Goal: Task Accomplishment & Management: Manage account settings

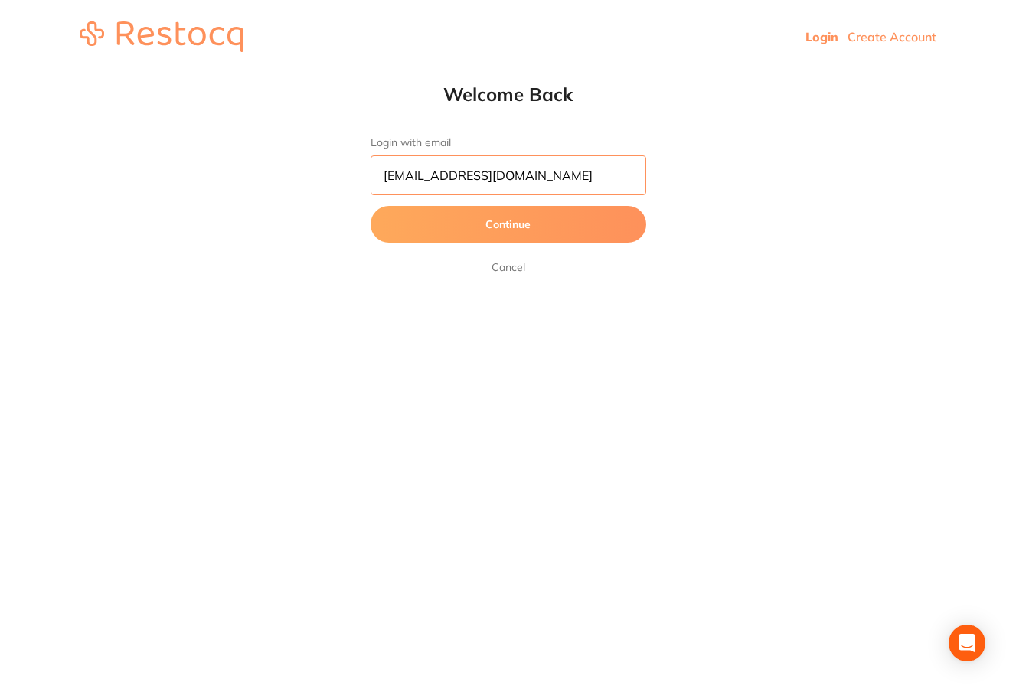
type input "[EMAIL_ADDRESS][DOMAIN_NAME]"
click at [558, 224] on button "Continue" at bounding box center [509, 224] width 276 height 37
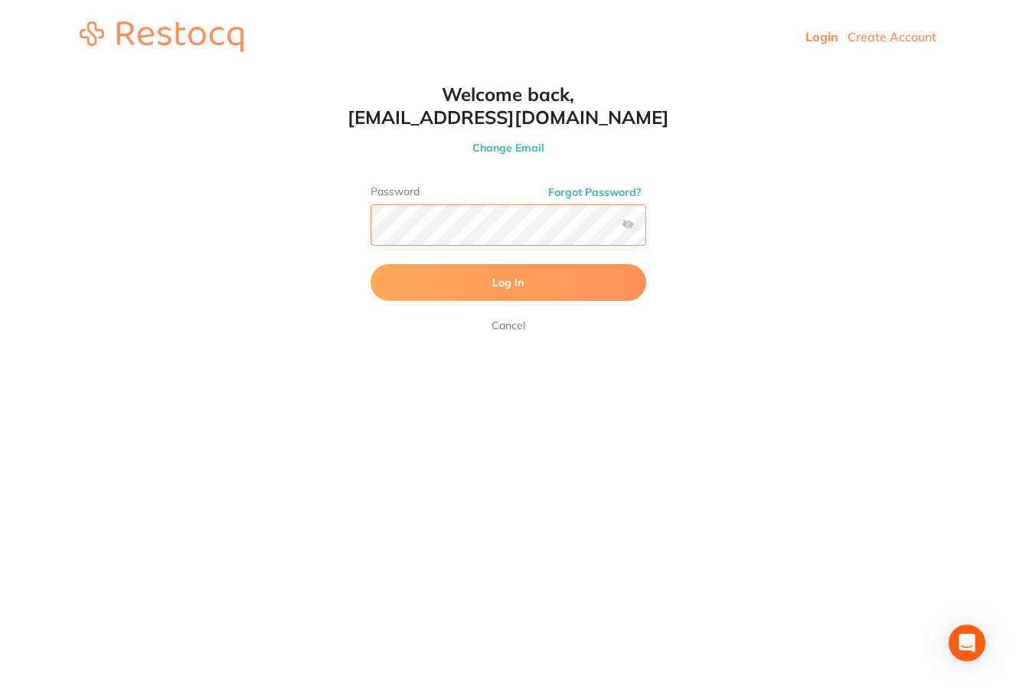
click at [508, 284] on button "Log In" at bounding box center [509, 282] width 276 height 37
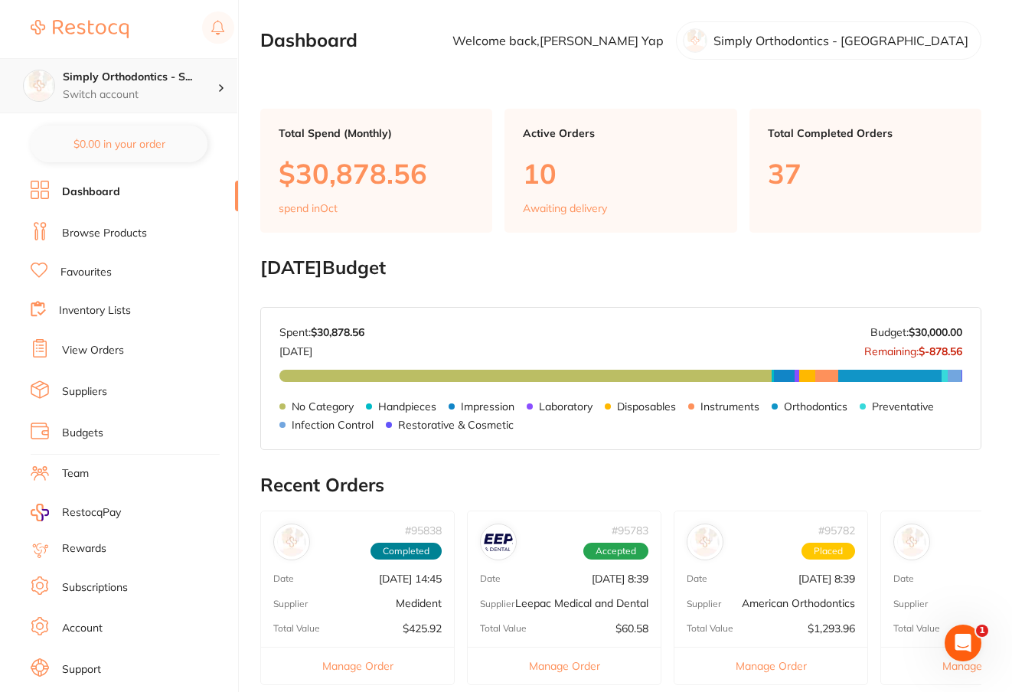
click at [207, 82] on h4 "Simply Orthodontics - S..." at bounding box center [140, 77] width 155 height 15
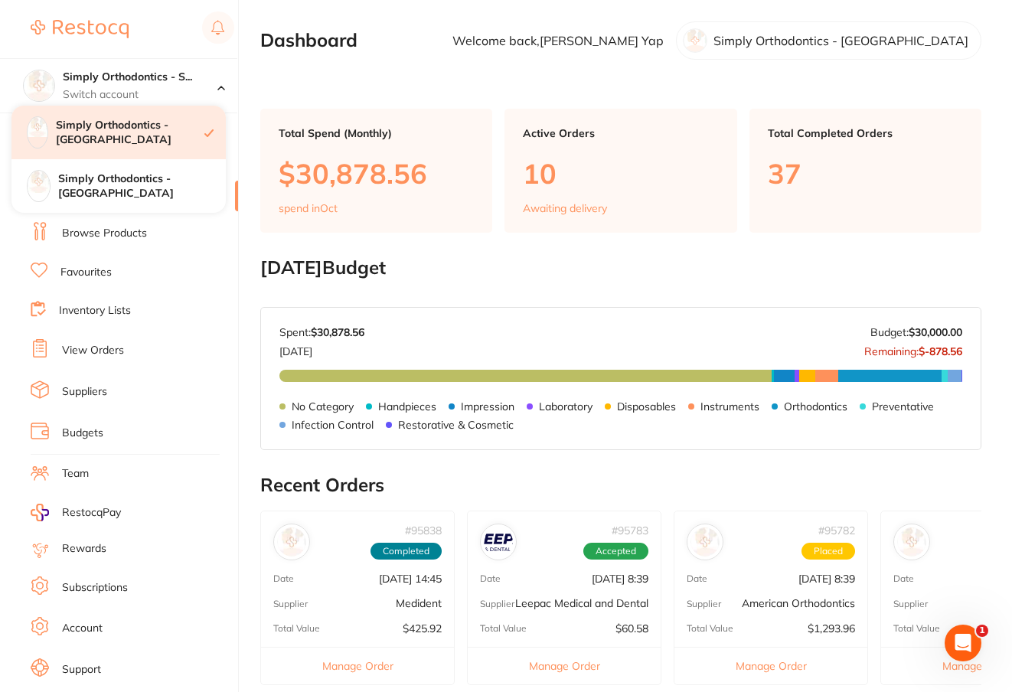
click at [185, 124] on h4 "Simply Orthodontics - [GEOGRAPHIC_DATA]" at bounding box center [130, 133] width 149 height 30
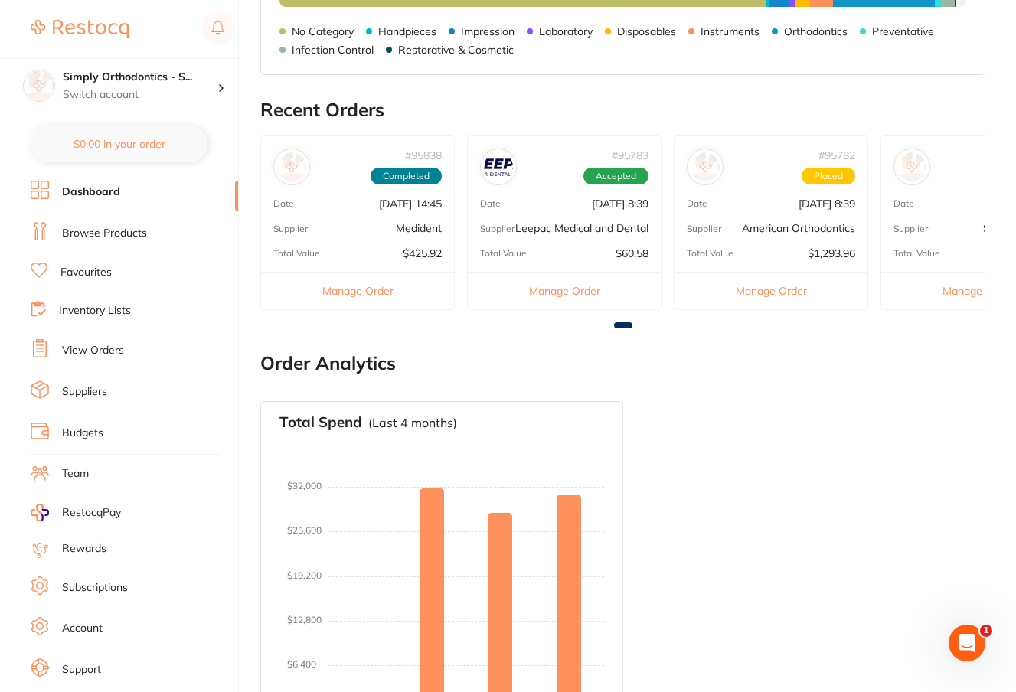
click at [100, 347] on link "View Orders" at bounding box center [93, 350] width 62 height 15
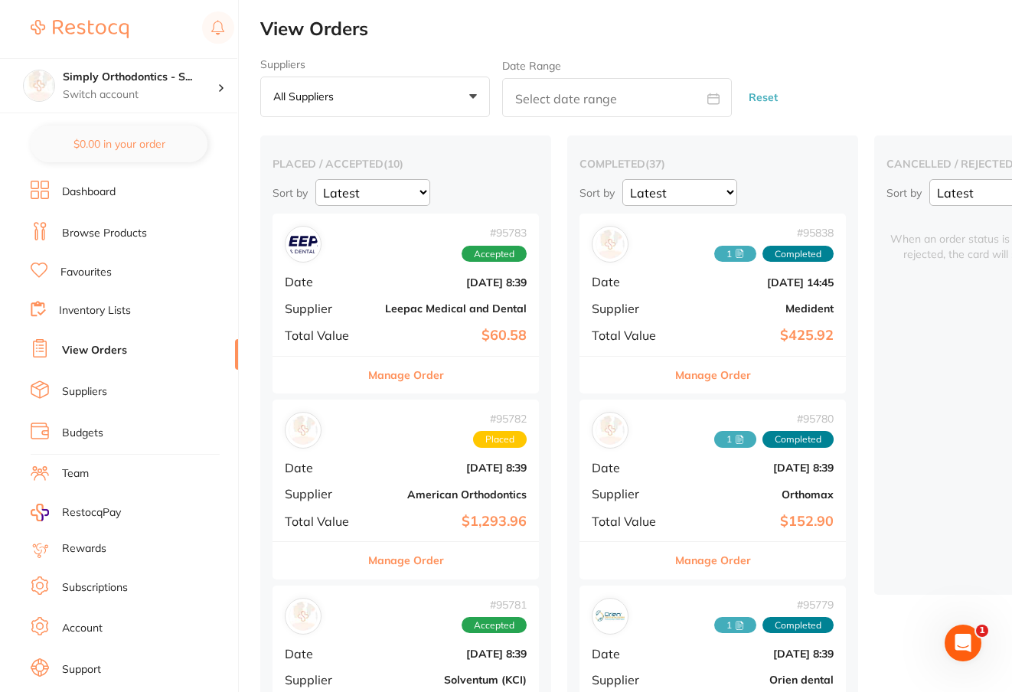
click at [699, 371] on button "Manage Order" at bounding box center [713, 375] width 76 height 37
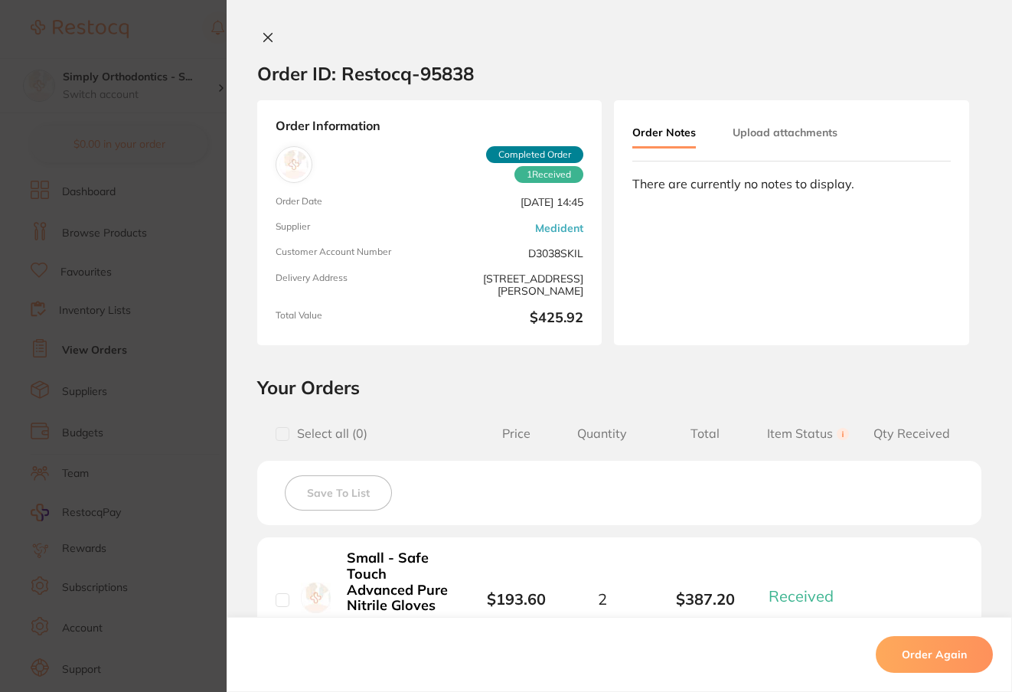
click at [768, 139] on button "Upload attachments" at bounding box center [785, 133] width 105 height 28
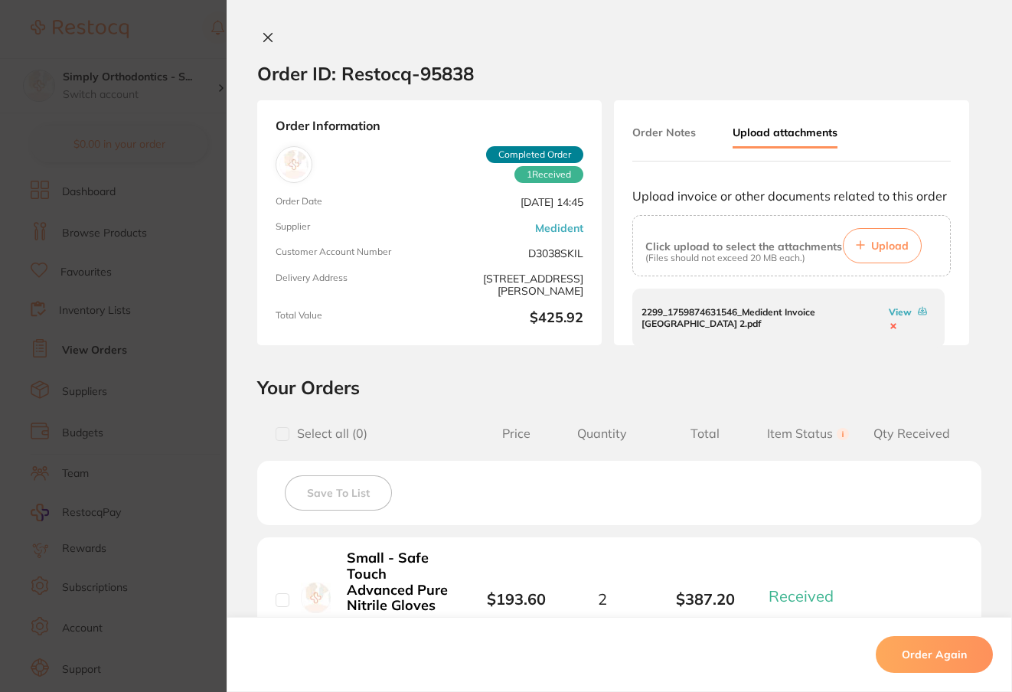
click at [689, 316] on p "2299_1759874631546_Medident Invoice [GEOGRAPHIC_DATA] 2.pdf" at bounding box center [764, 318] width 244 height 22
click at [748, 334] on div "2299_1759874631546_Medident Invoice [GEOGRAPHIC_DATA] 2.pdf View" at bounding box center [789, 318] width 312 height 59
click at [265, 38] on icon at bounding box center [268, 38] width 8 height 8
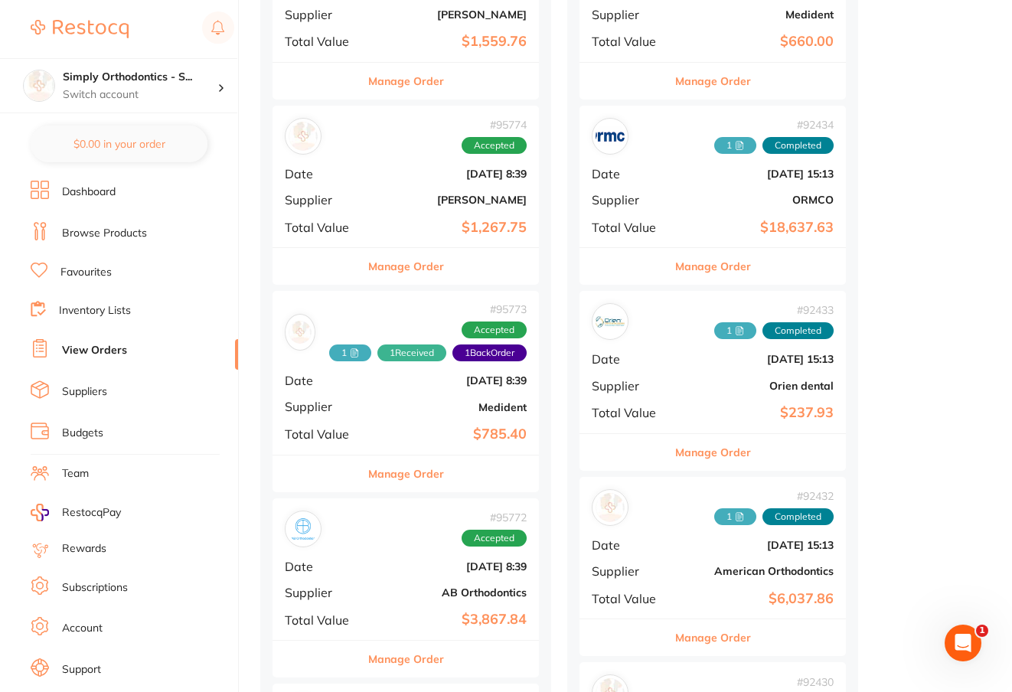
scroll to position [1359, 0]
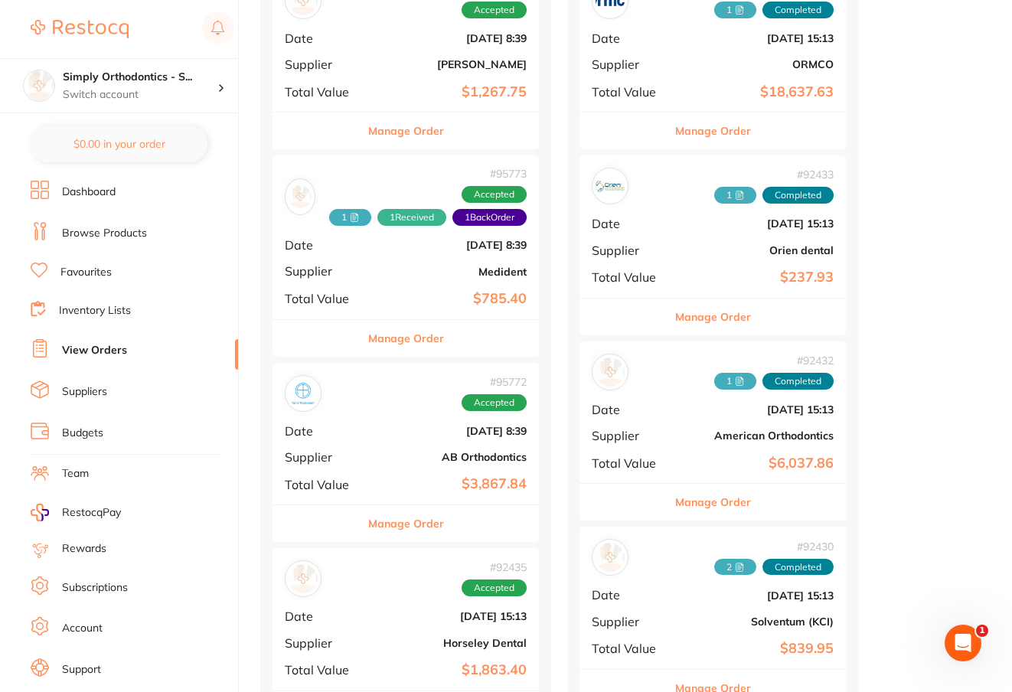
click at [415, 328] on button "Manage Order" at bounding box center [406, 338] width 76 height 37
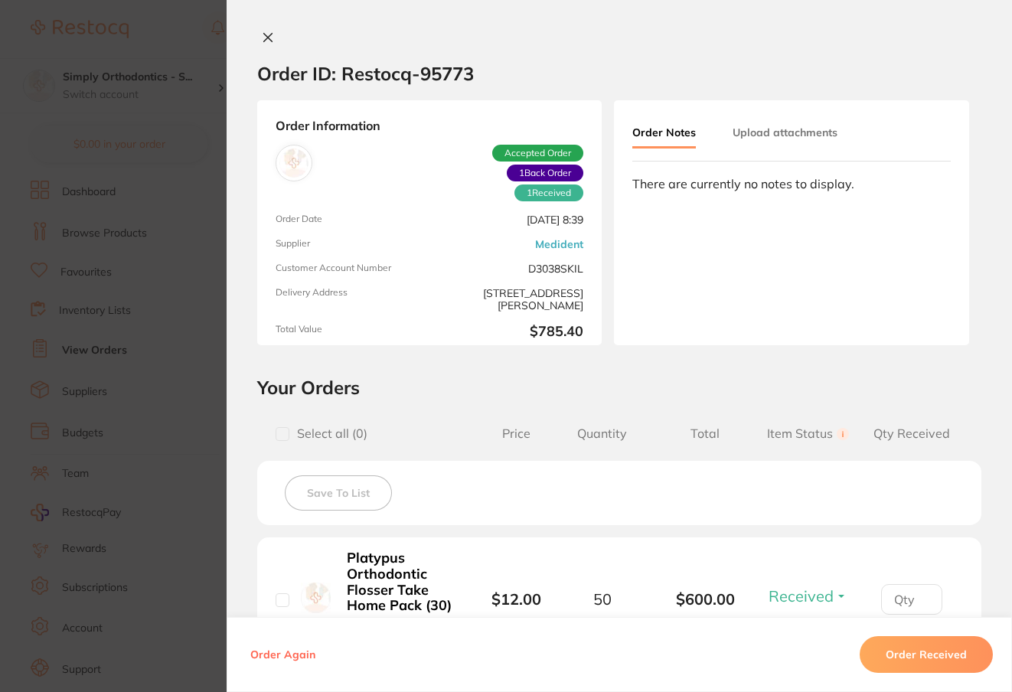
click at [747, 139] on button "Upload attachments" at bounding box center [785, 133] width 105 height 28
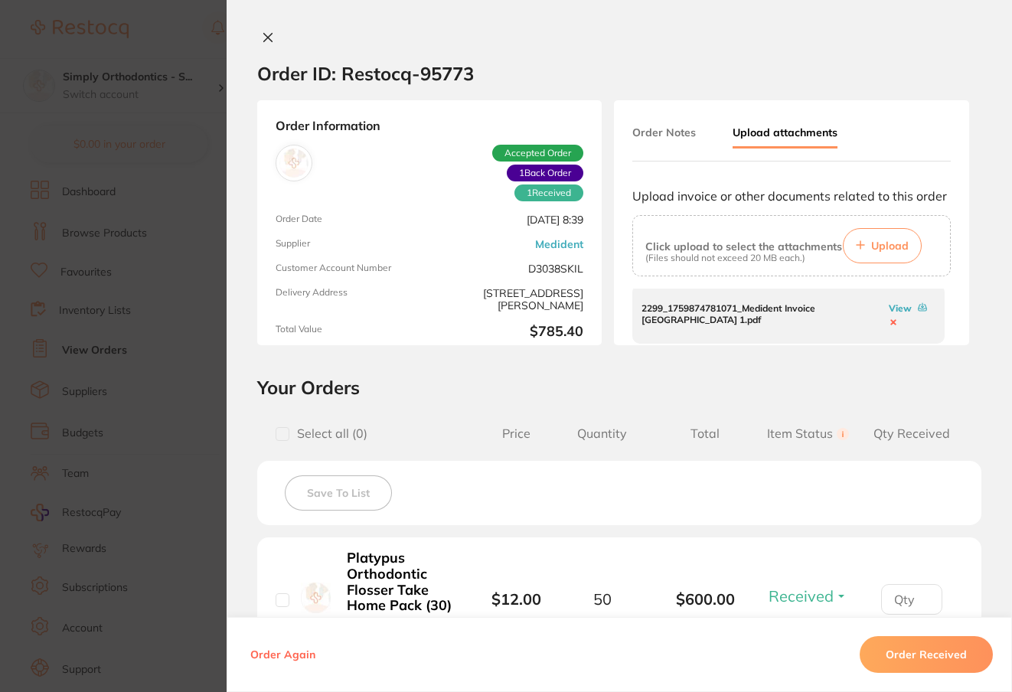
scroll to position [3, 0]
click at [894, 306] on link "View" at bounding box center [900, 308] width 23 height 11
click at [265, 36] on icon at bounding box center [268, 37] width 12 height 12
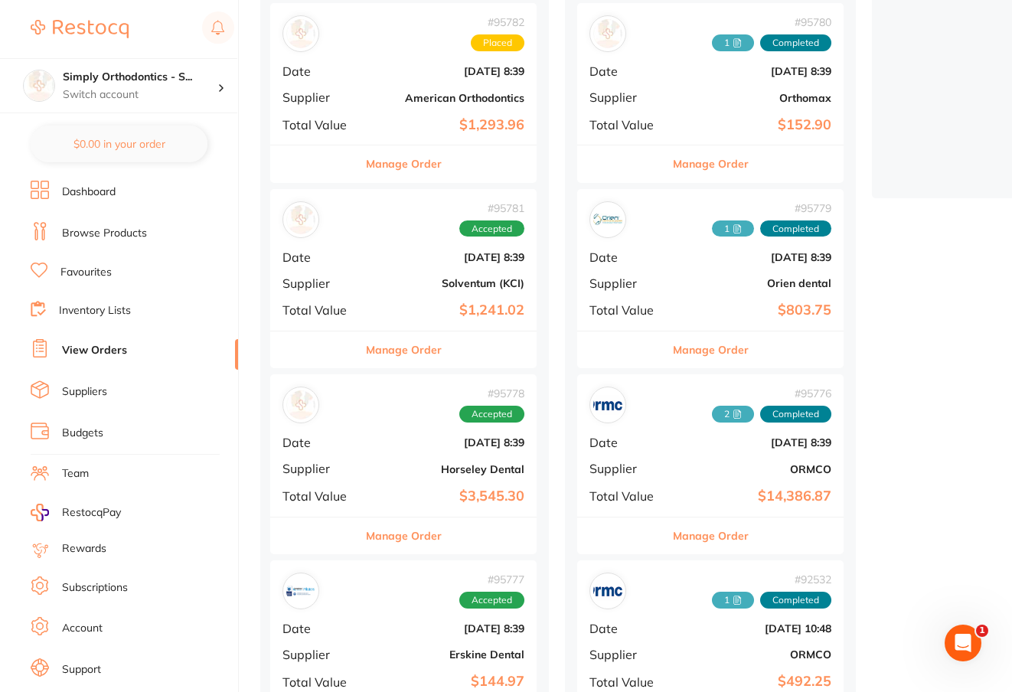
scroll to position [396, 0]
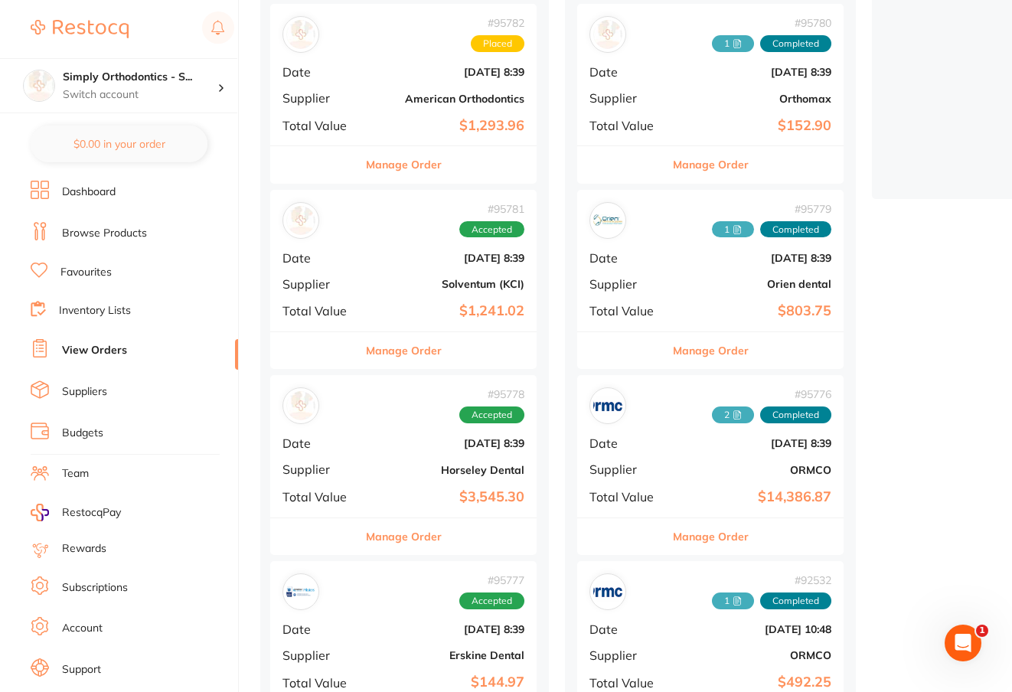
click at [421, 345] on button "Manage Order" at bounding box center [404, 350] width 76 height 37
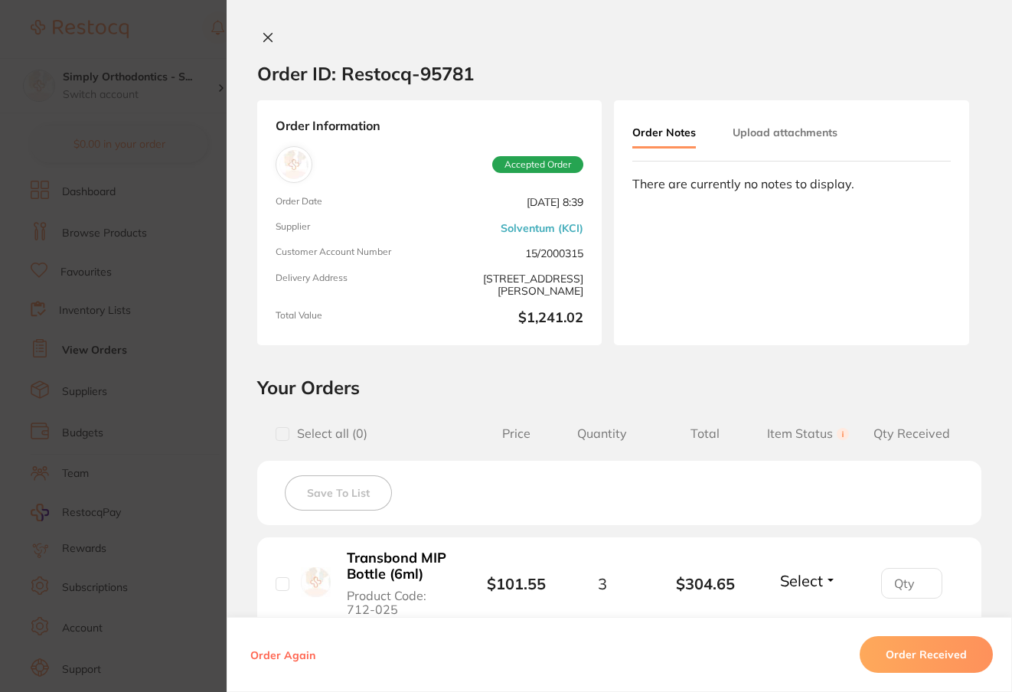
click at [265, 38] on icon at bounding box center [268, 38] width 8 height 8
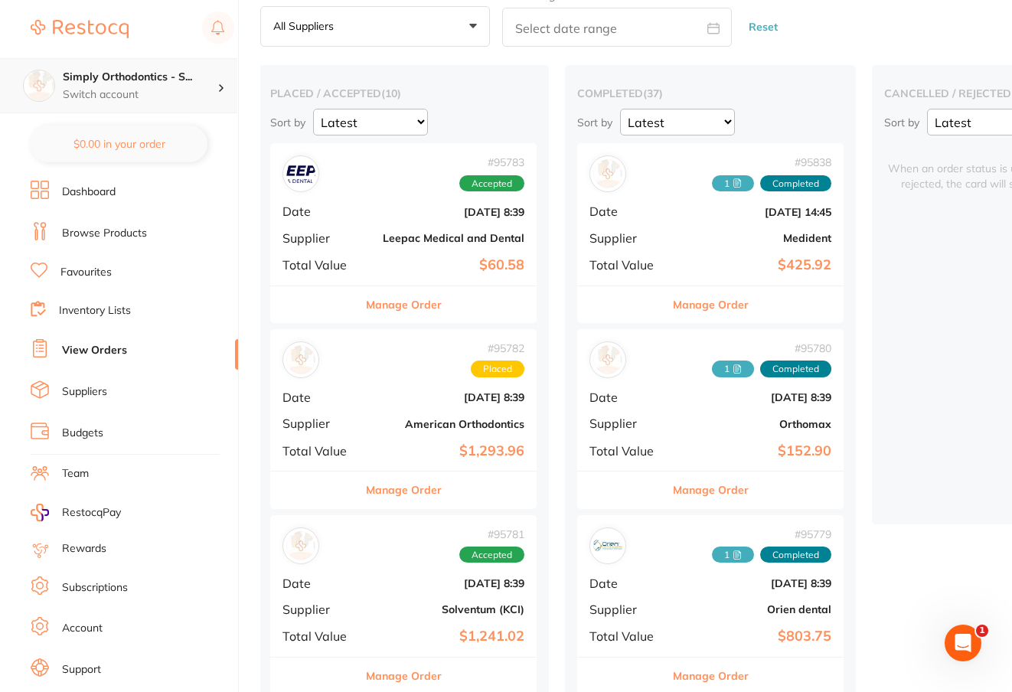
scroll to position [43, 0]
